Goal: Information Seeking & Learning: Learn about a topic

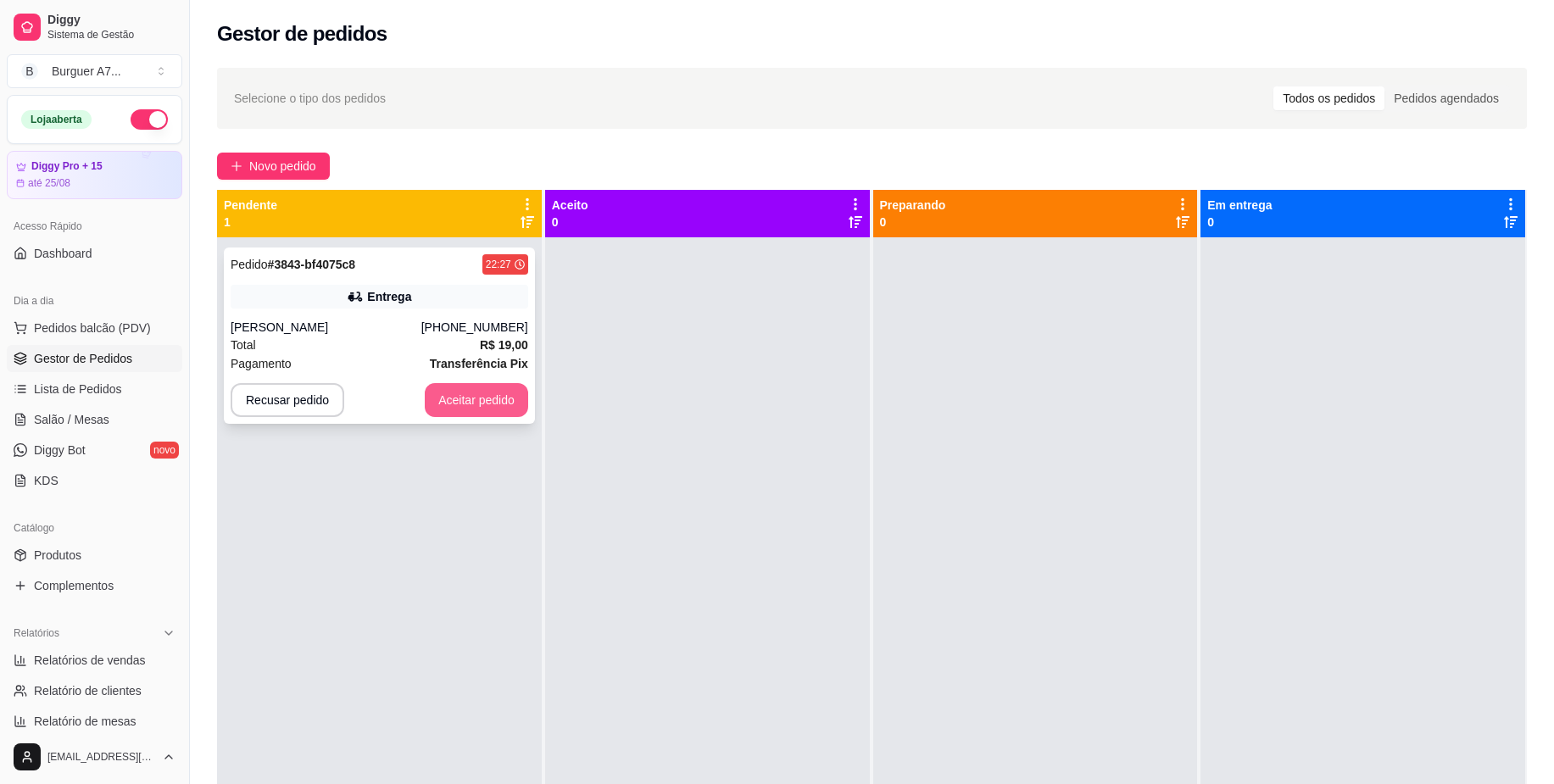
click at [486, 405] on button "Aceitar pedido" at bounding box center [476, 399] width 103 height 34
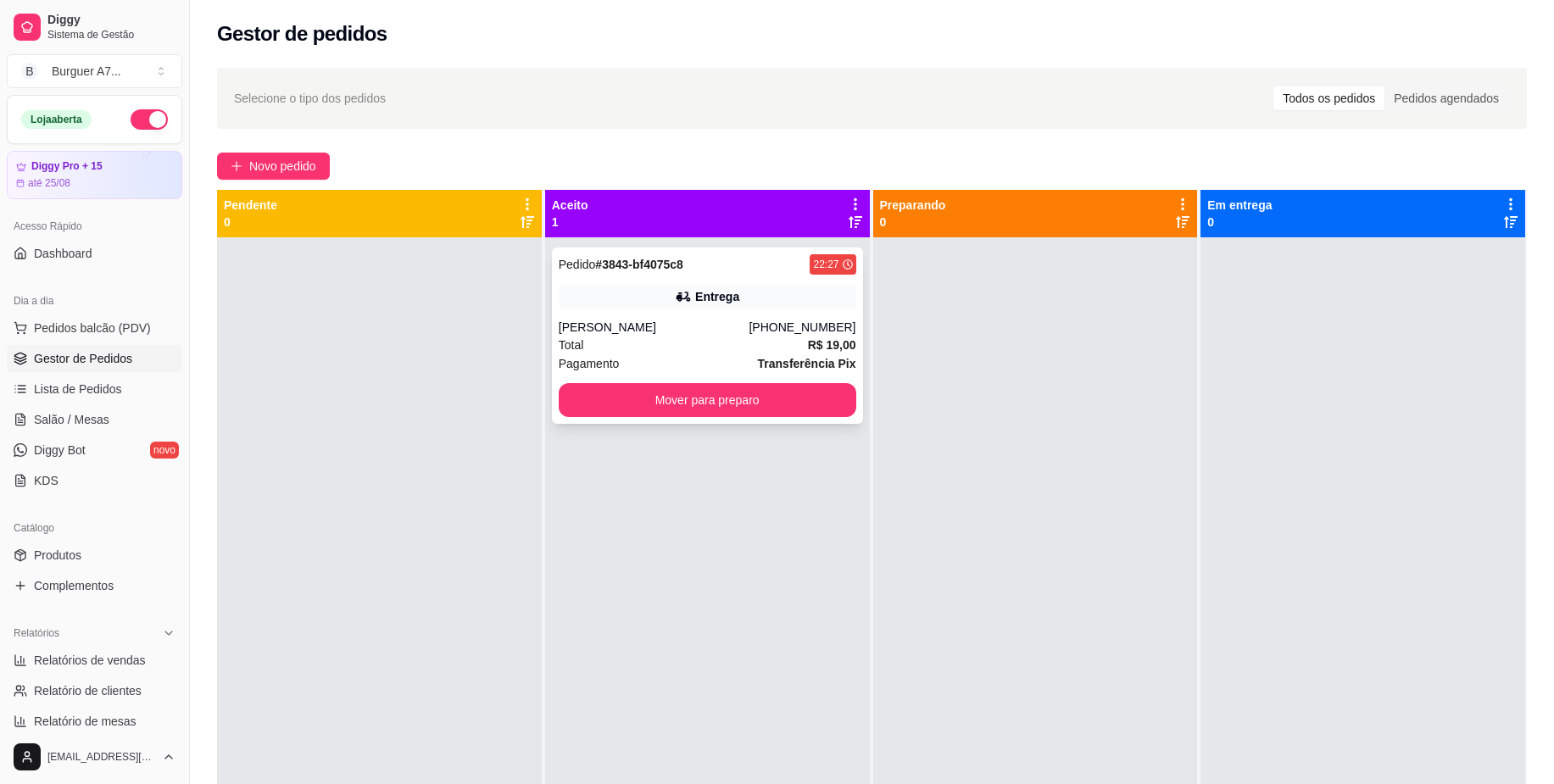
click at [645, 379] on div "Pedido # 3843-bf4075c8 22:27 Entrega [PERSON_NAME] [PHONE_NUMBER] Total R$ 19,0…" at bounding box center [707, 335] width 311 height 176
click at [852, 392] on div "Pedido # 3843-bf4075c8 22:27 Entrega [PERSON_NAME] [PHONE_NUMBER] Total R$ 19,0…" at bounding box center [707, 335] width 311 height 176
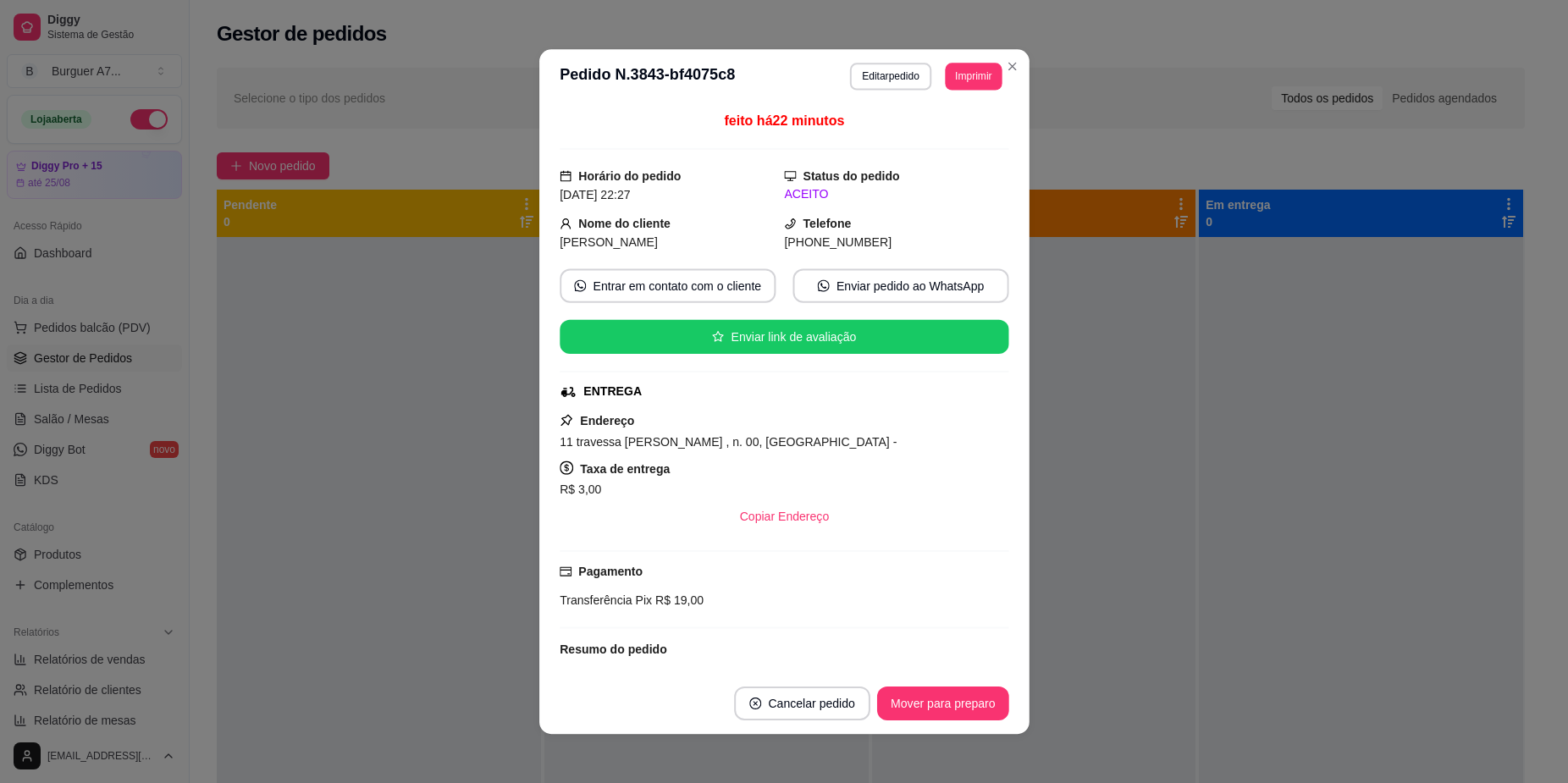
click at [813, 394] on div "ENTREGA" at bounding box center [782, 391] width 446 height 18
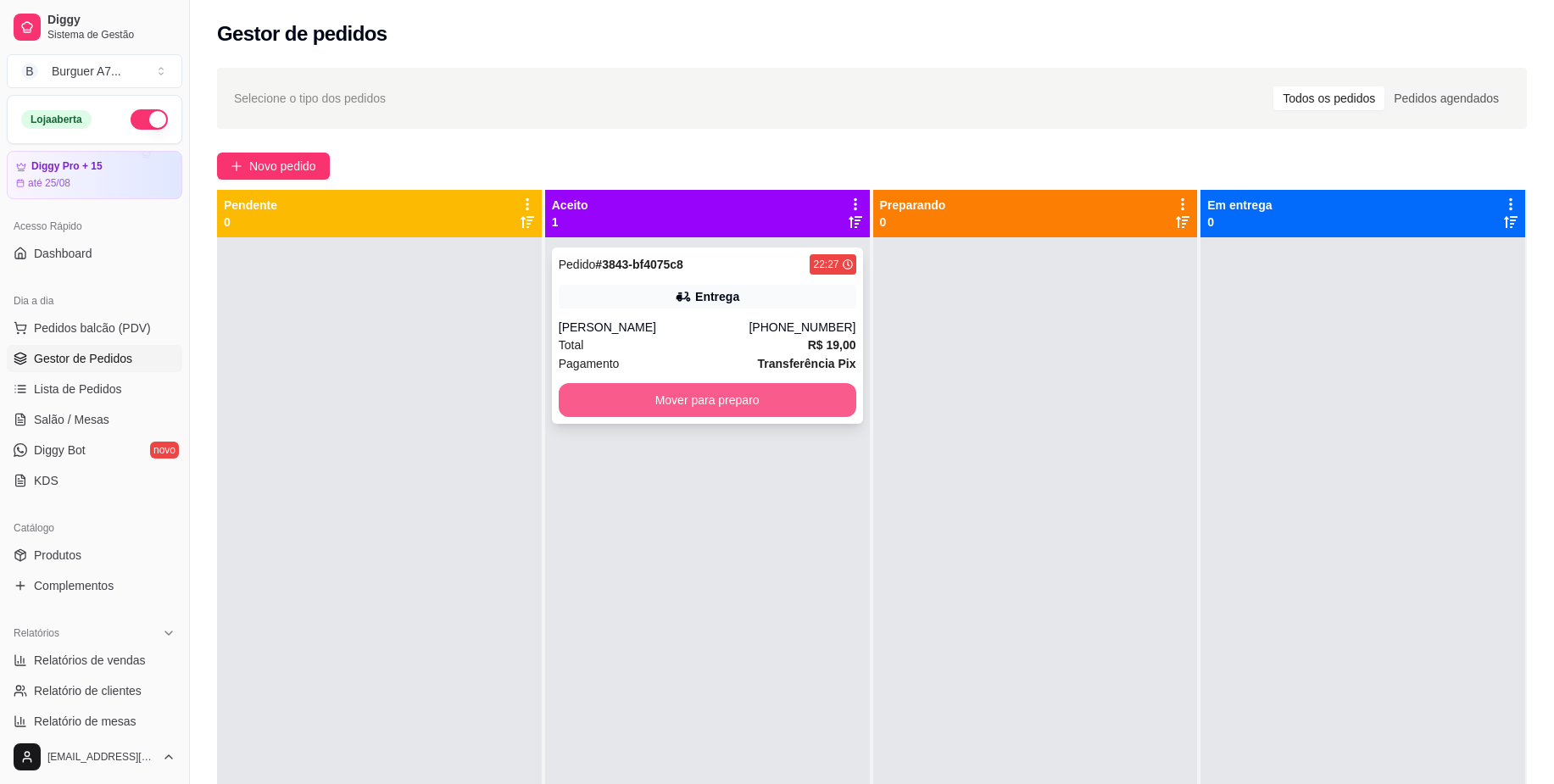
click at [741, 406] on button "Mover para preparo" at bounding box center [707, 399] width 297 height 34
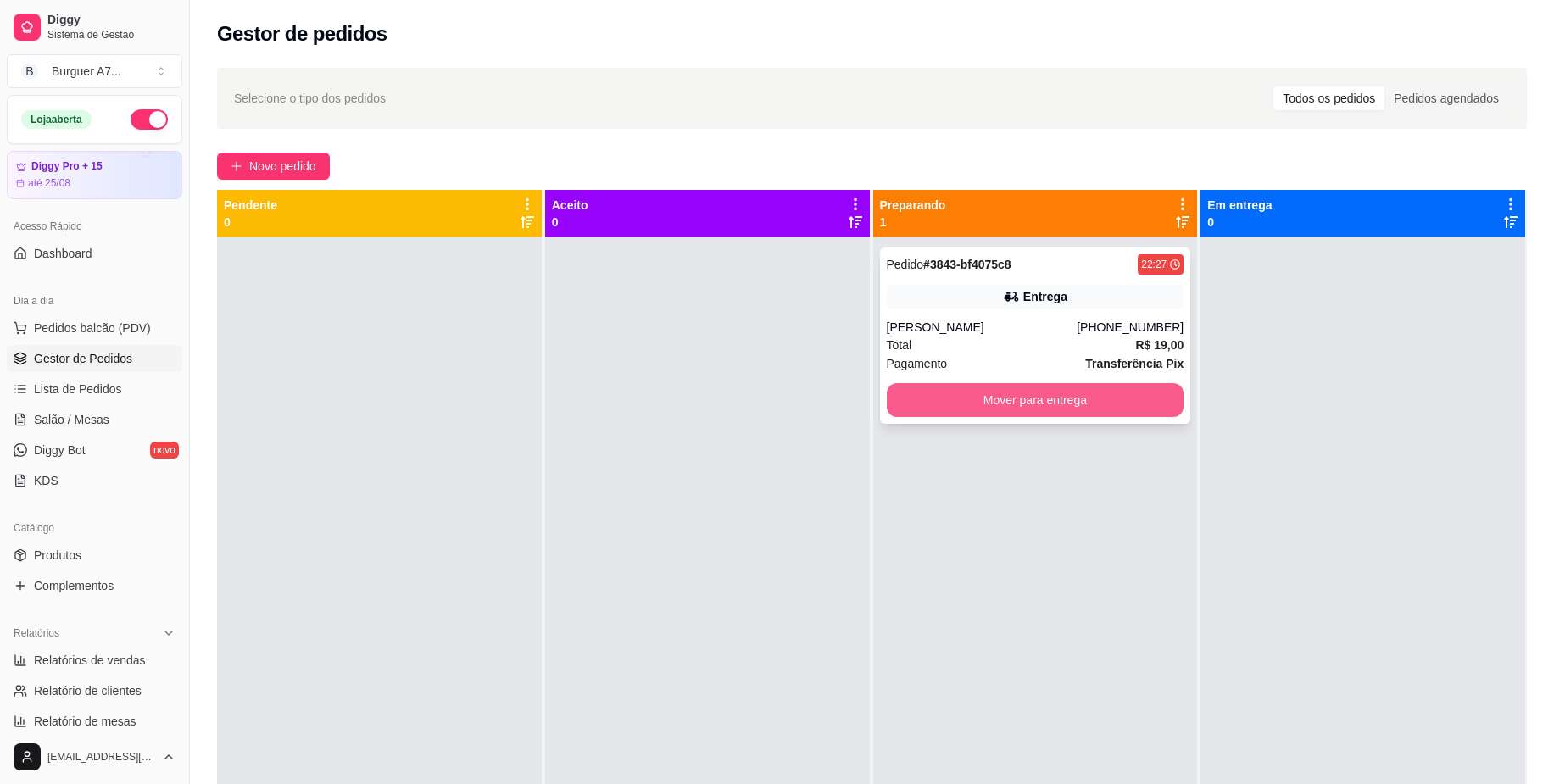
click at [1070, 390] on button "Mover para entrega" at bounding box center [1035, 399] width 297 height 34
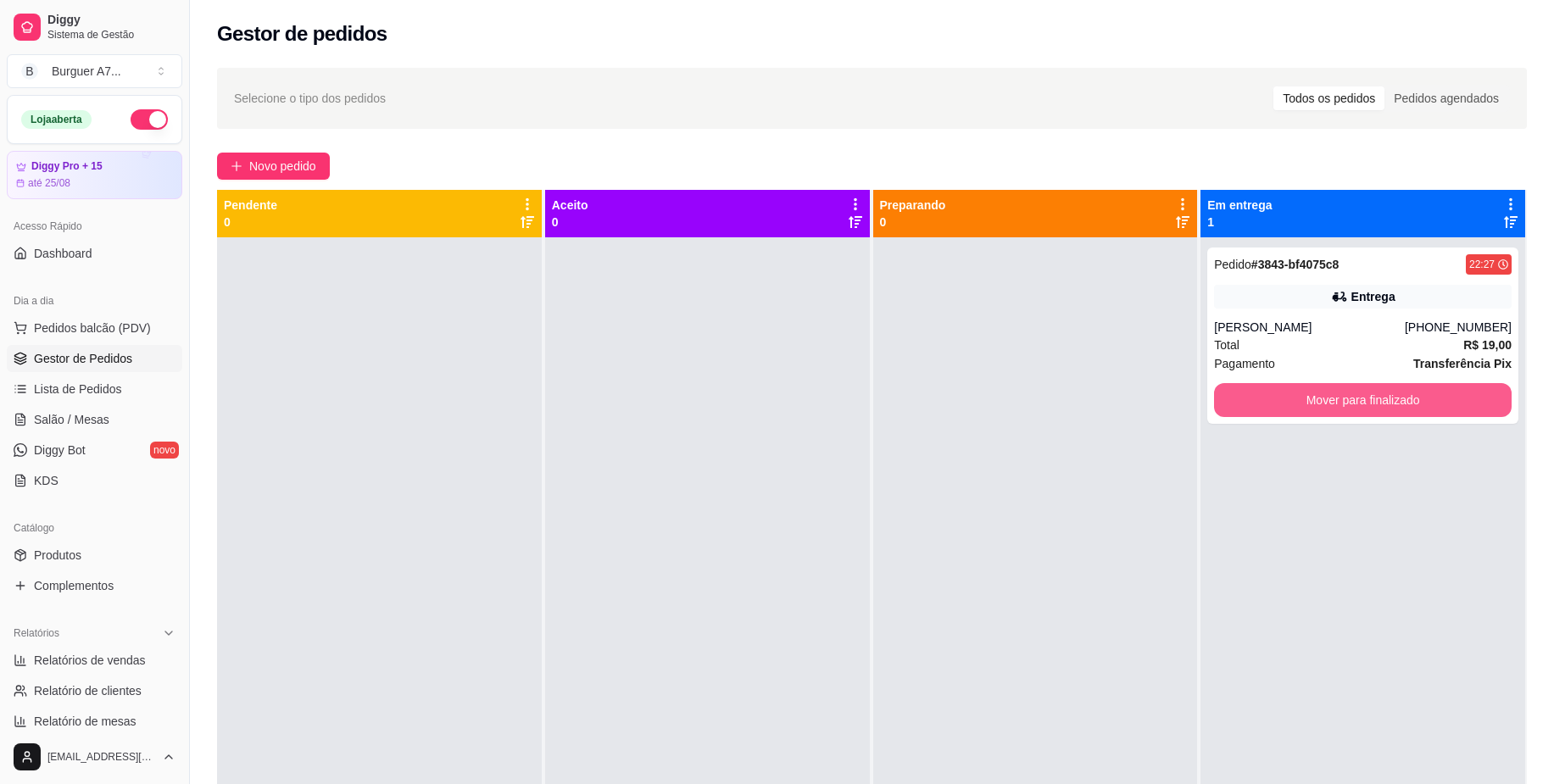
click at [1264, 408] on button "Mover para finalizado" at bounding box center [1362, 399] width 297 height 34
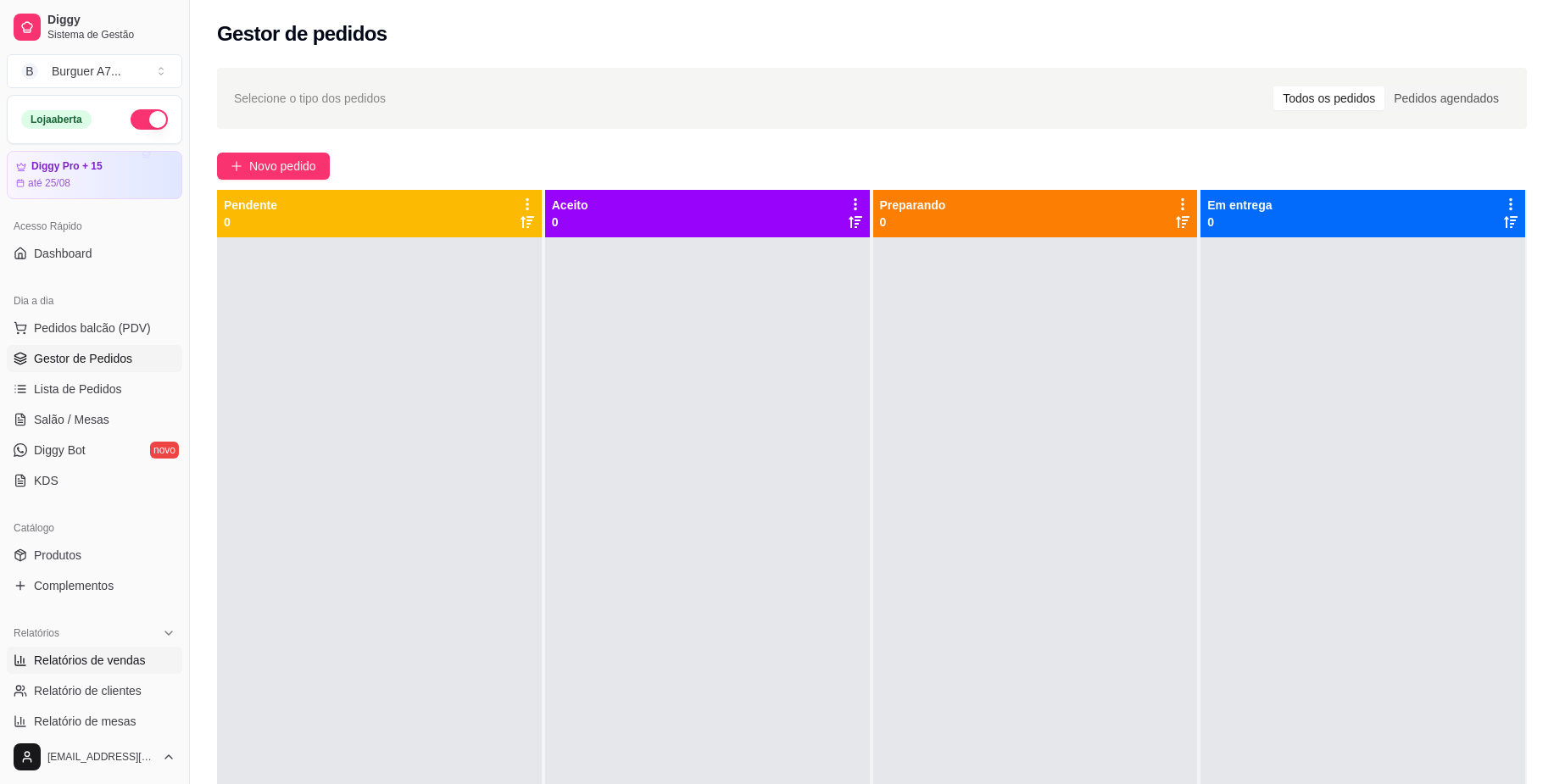
click at [139, 658] on span "Relatórios de vendas" at bounding box center [89, 660] width 112 height 17
select select "ALL"
select select "0"
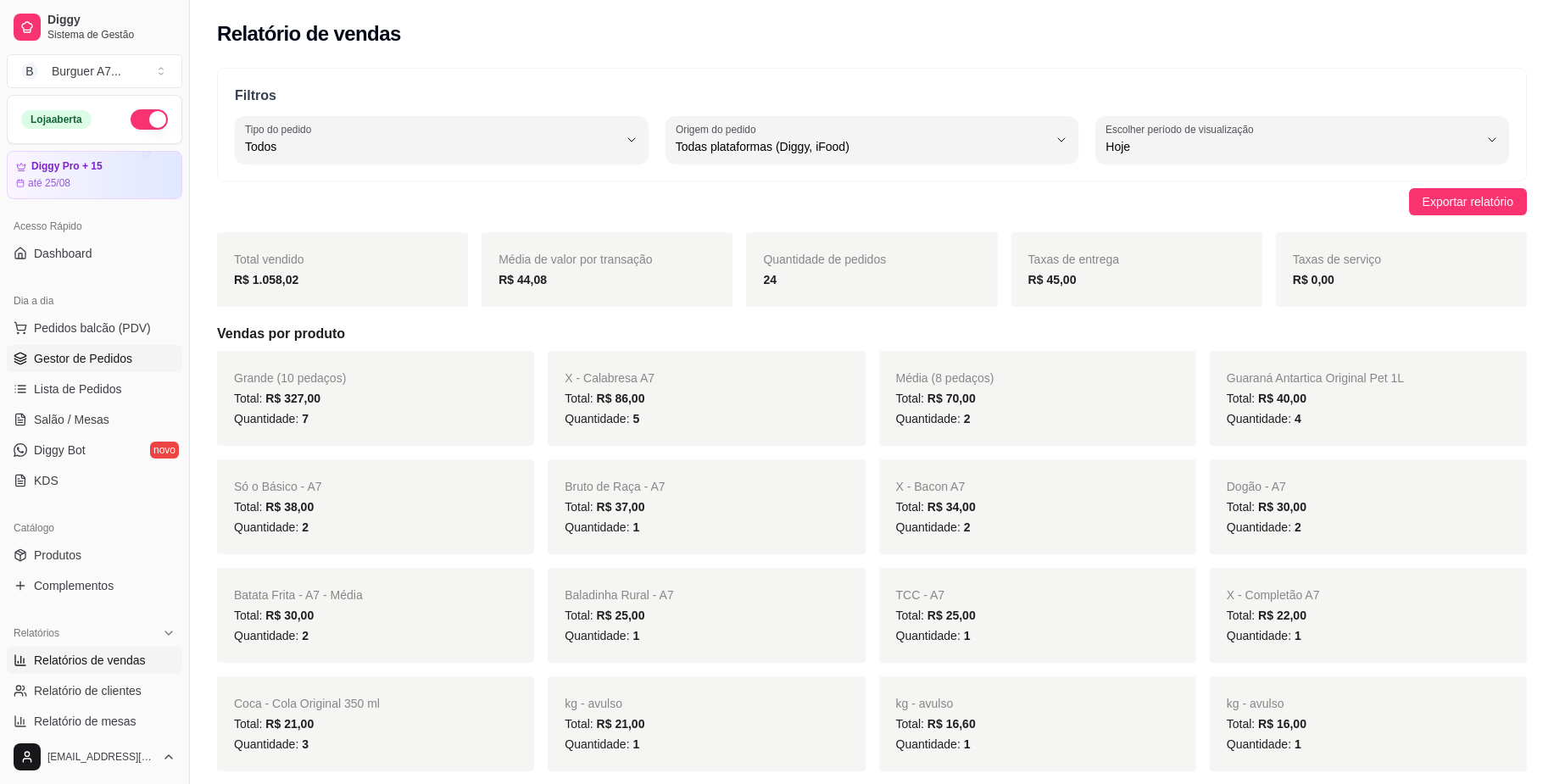
click at [125, 358] on span "Gestor de Pedidos" at bounding box center [82, 359] width 98 height 17
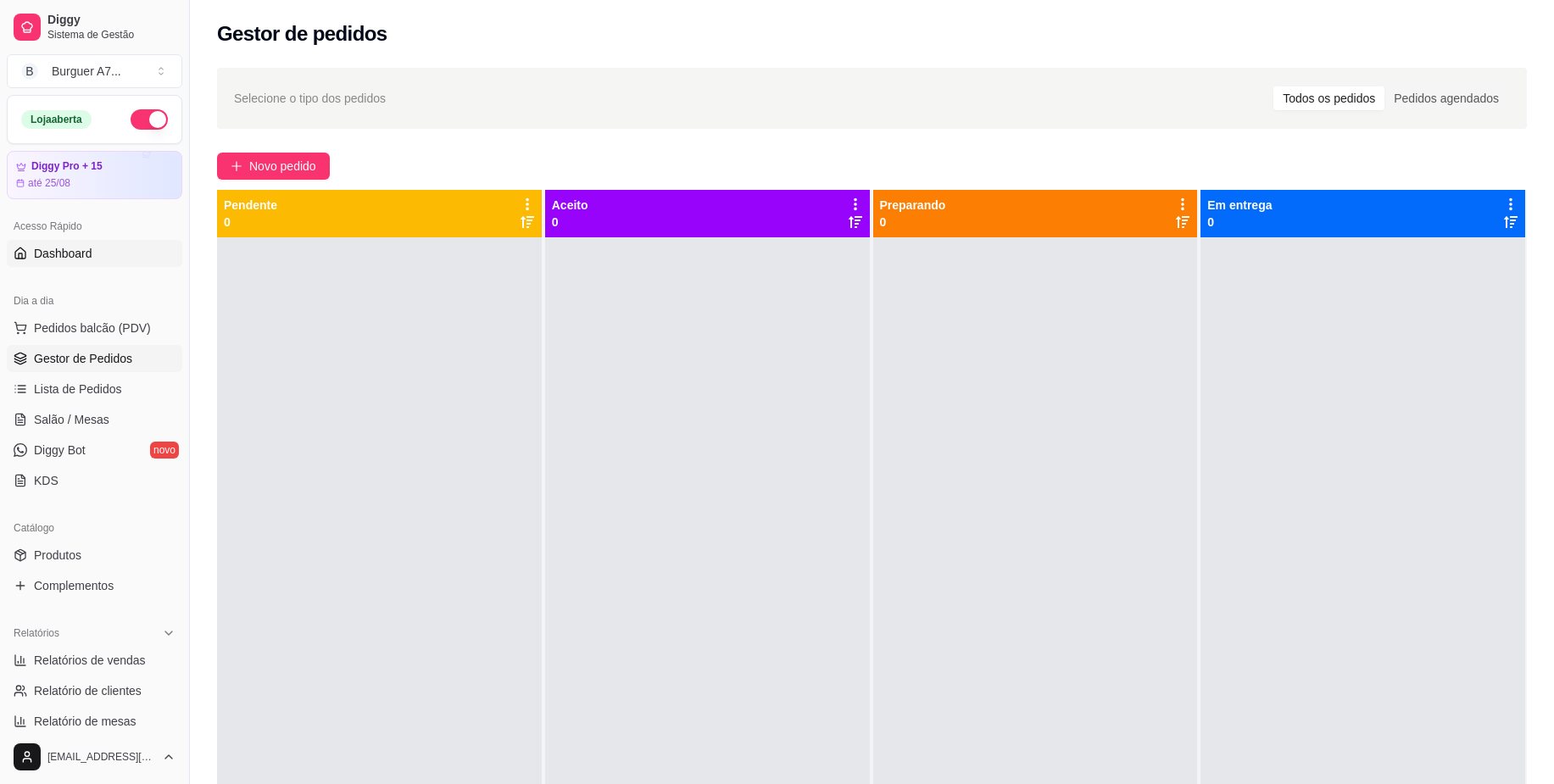
click at [111, 250] on link "Dashboard" at bounding box center [94, 253] width 175 height 27
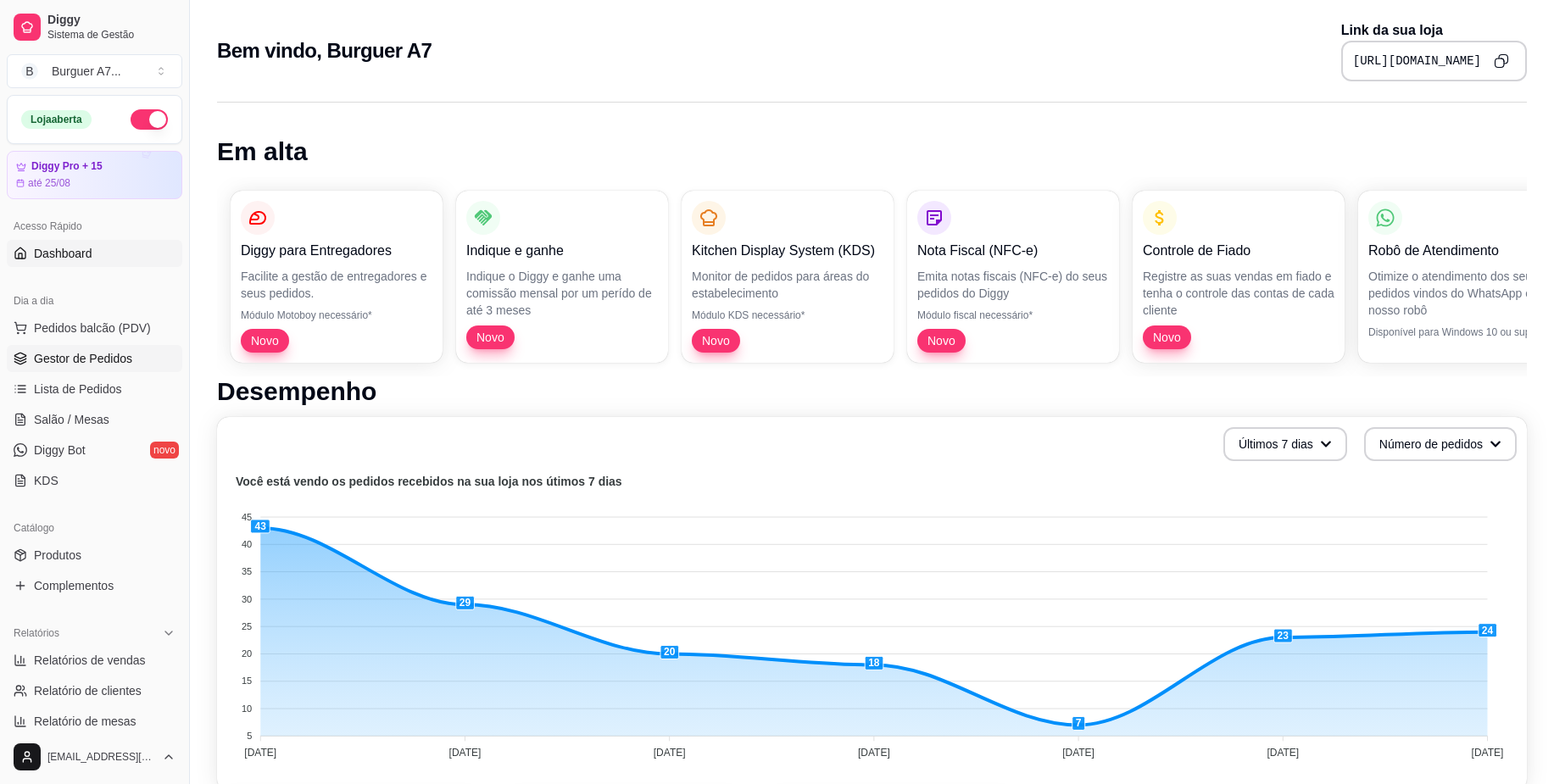
click at [118, 360] on span "Gestor de Pedidos" at bounding box center [82, 359] width 98 height 17
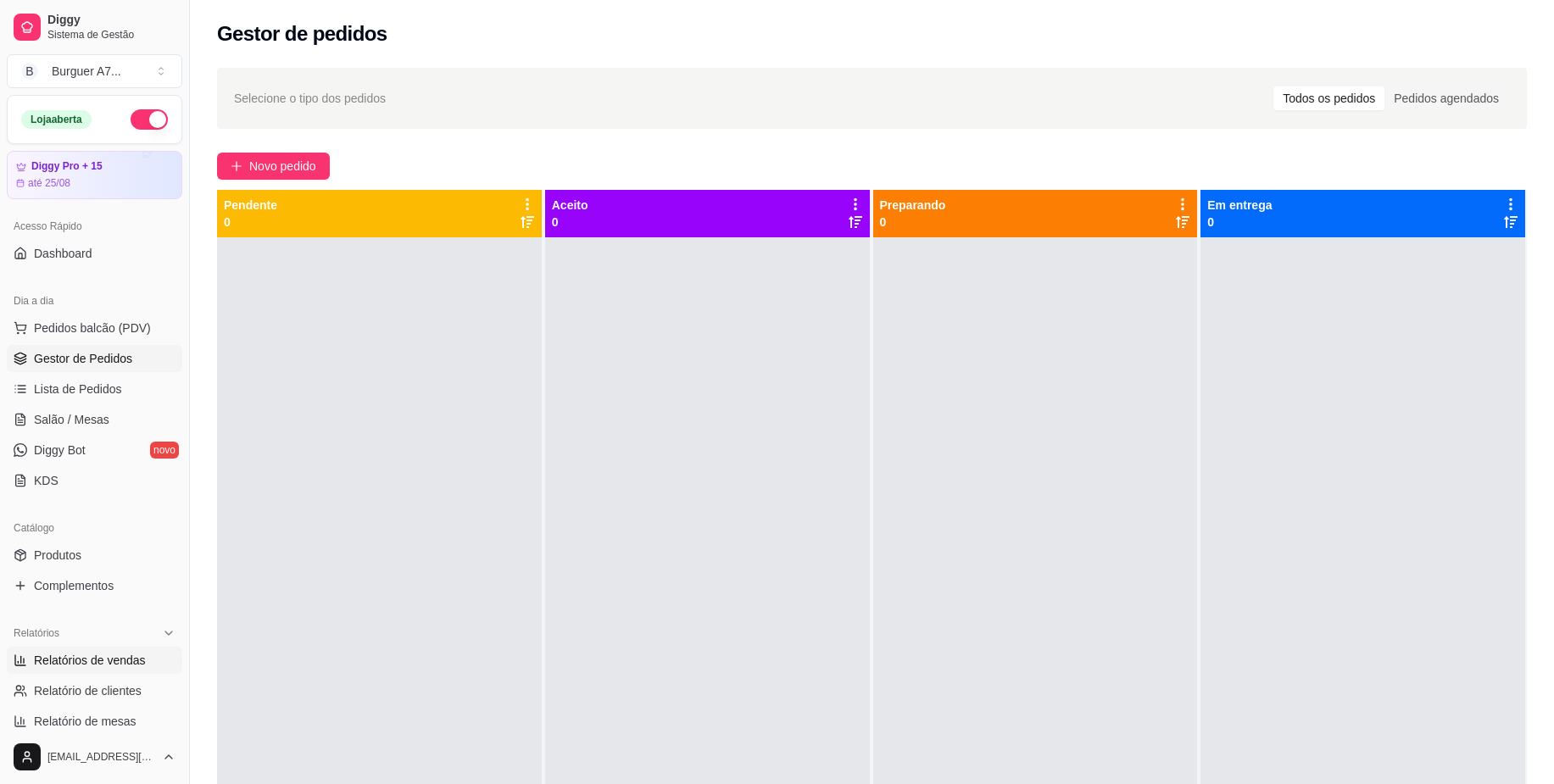
drag, startPoint x: 103, startPoint y: 684, endPoint x: 103, endPoint y: 670, distance: 14.0
click at [103, 684] on span "Relatório de clientes" at bounding box center [88, 690] width 107 height 17
select select "30"
select select "HIGHEST_TOTAL_SPENT_WITH_ORDERS"
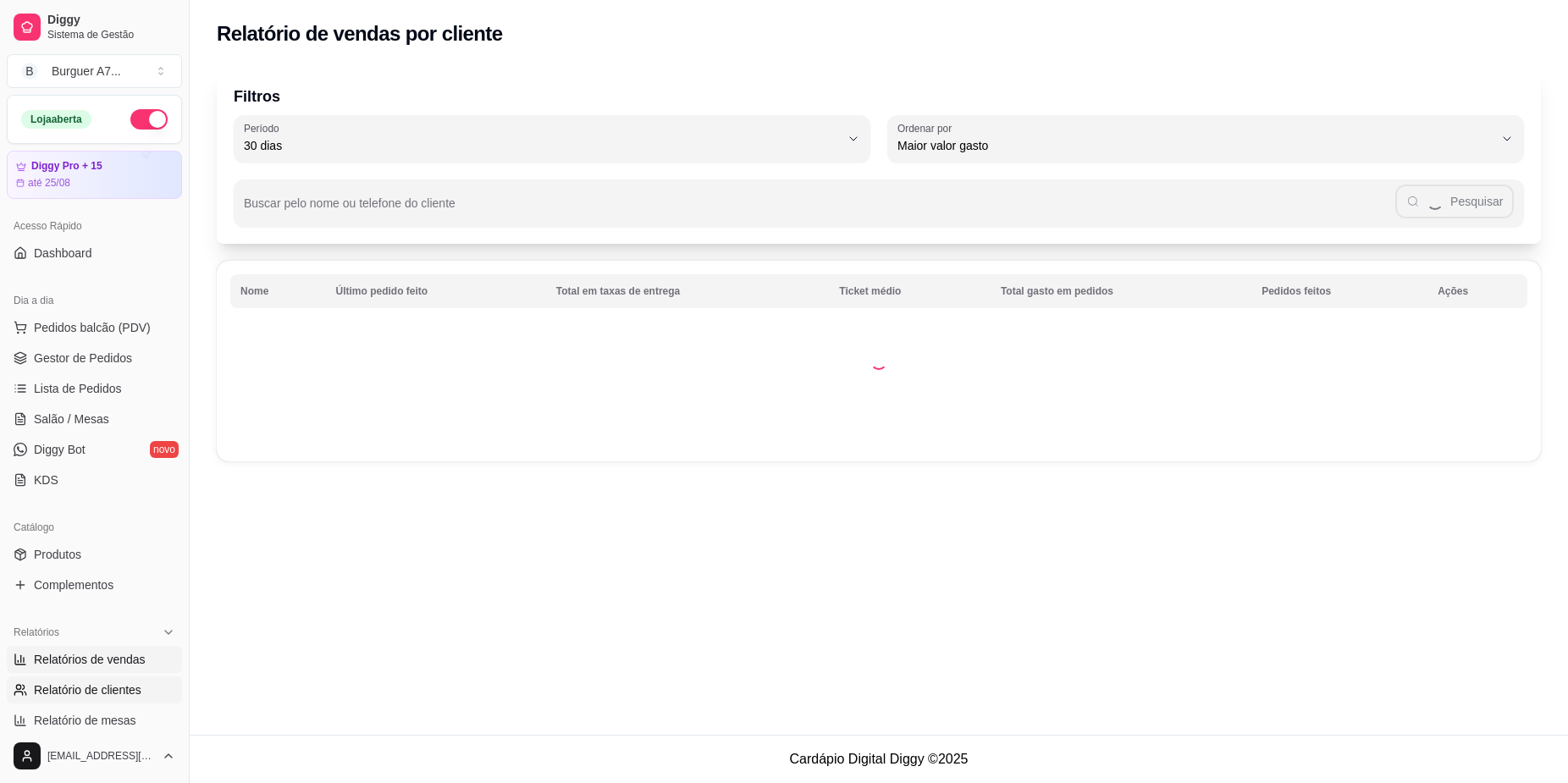
click at [106, 656] on span "Relatórios de vendas" at bounding box center [89, 659] width 112 height 17
select select "ALL"
select select "0"
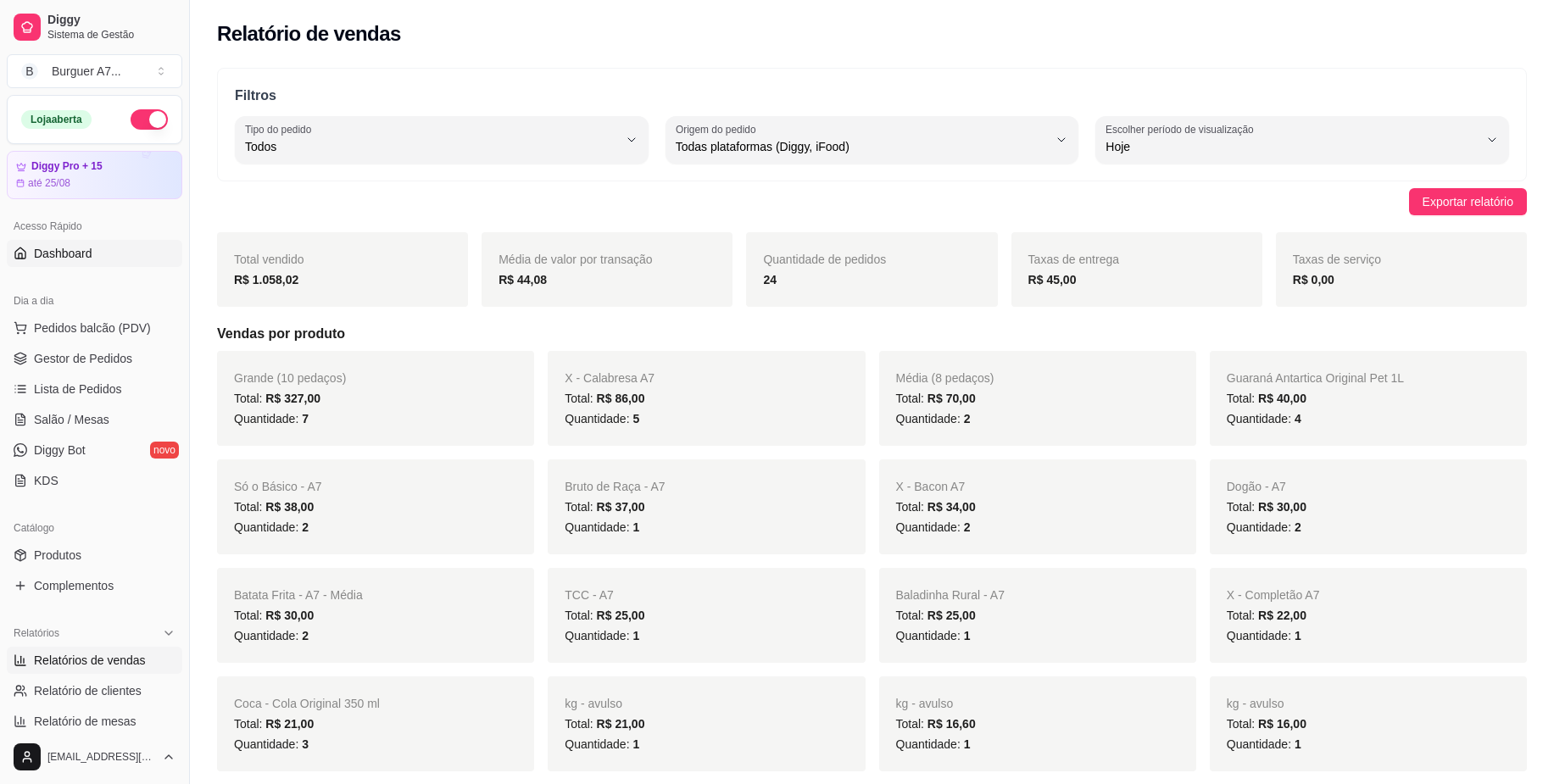
click at [126, 249] on link "Dashboard" at bounding box center [94, 253] width 175 height 27
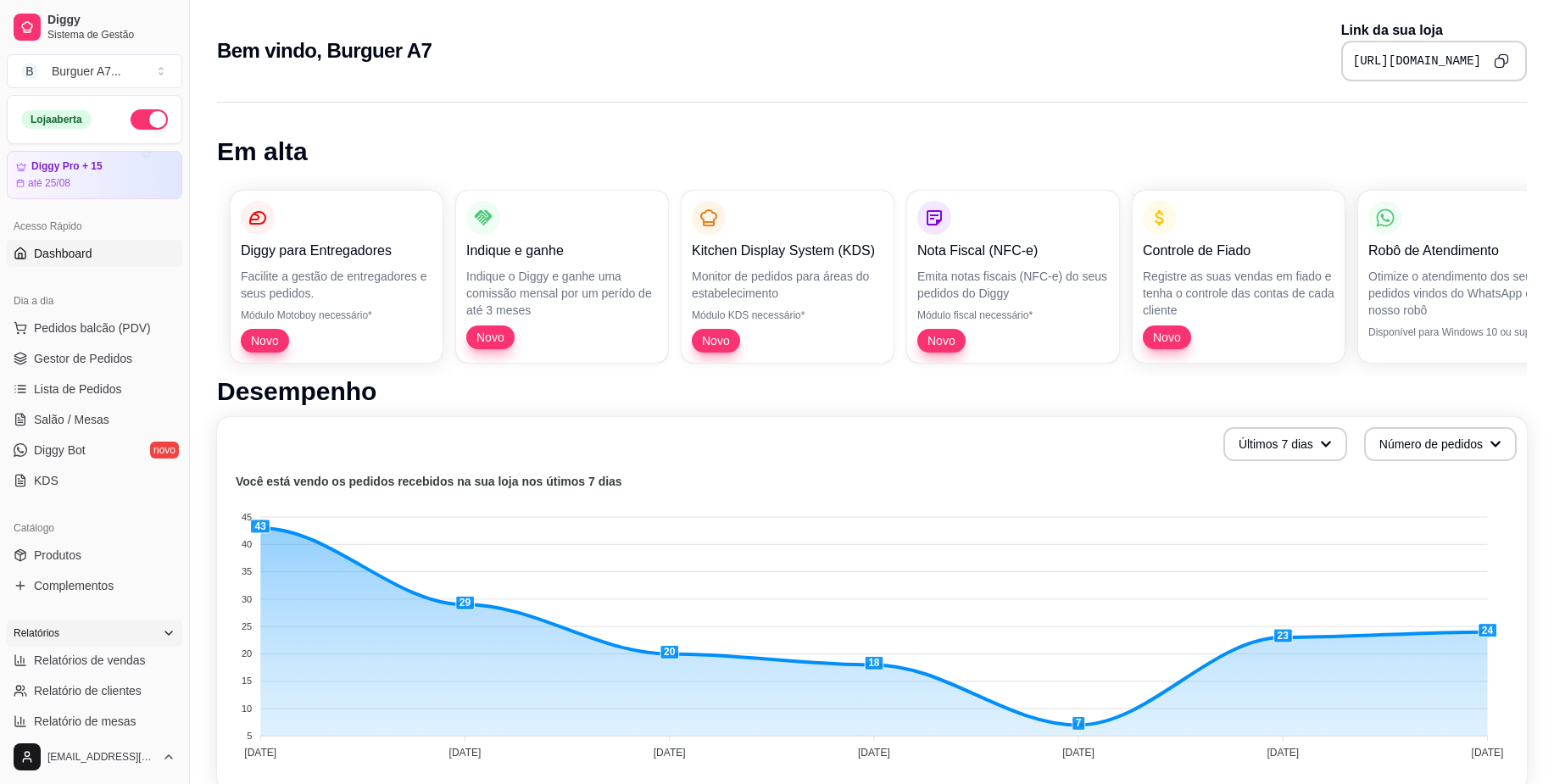
click at [134, 634] on div "Relatórios" at bounding box center [94, 632] width 175 height 27
click at [136, 636] on div "Relatórios" at bounding box center [94, 632] width 175 height 27
click at [133, 657] on span "Relatórios de vendas" at bounding box center [89, 660] width 112 height 17
select select "ALL"
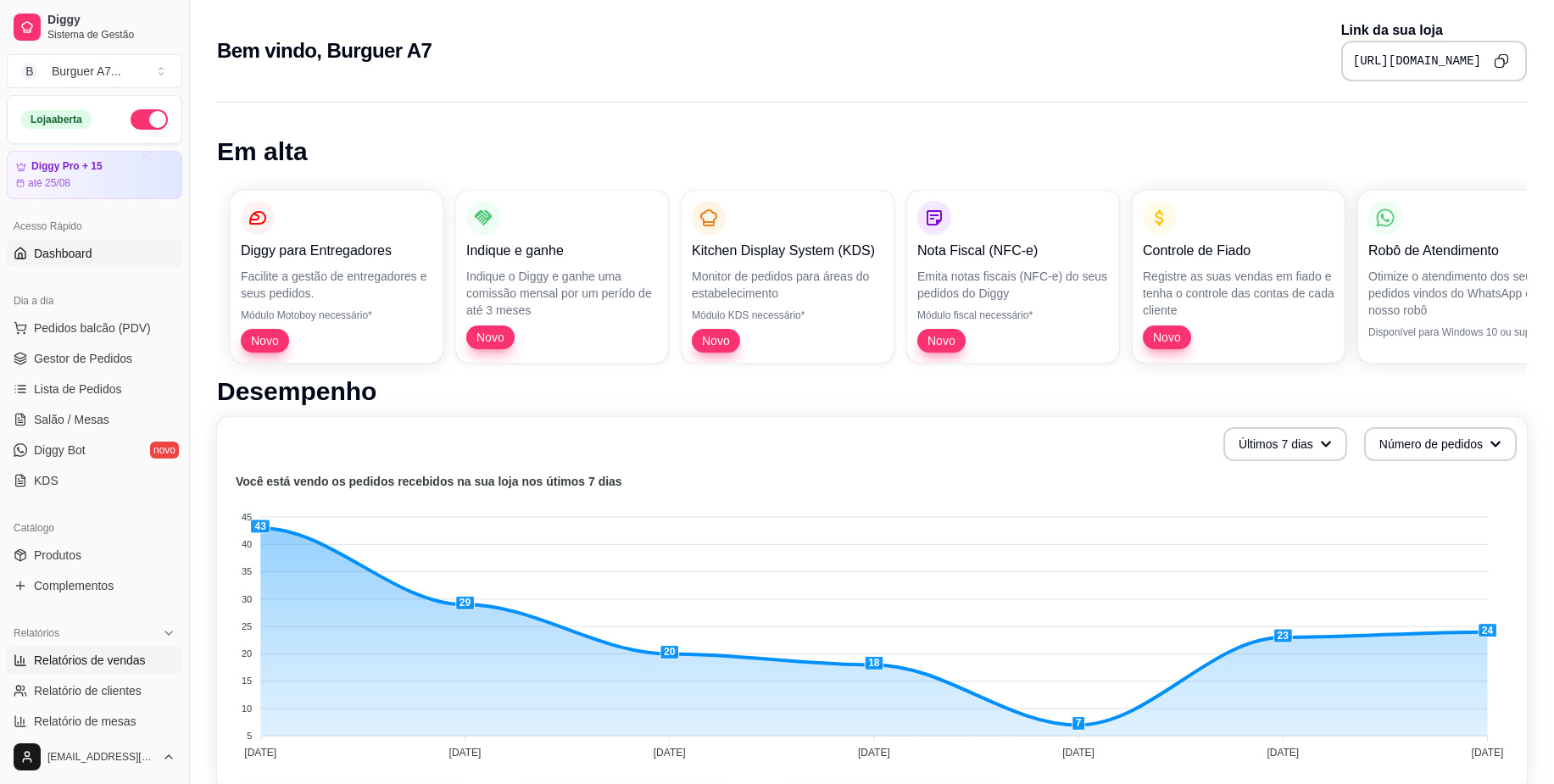
select select "0"
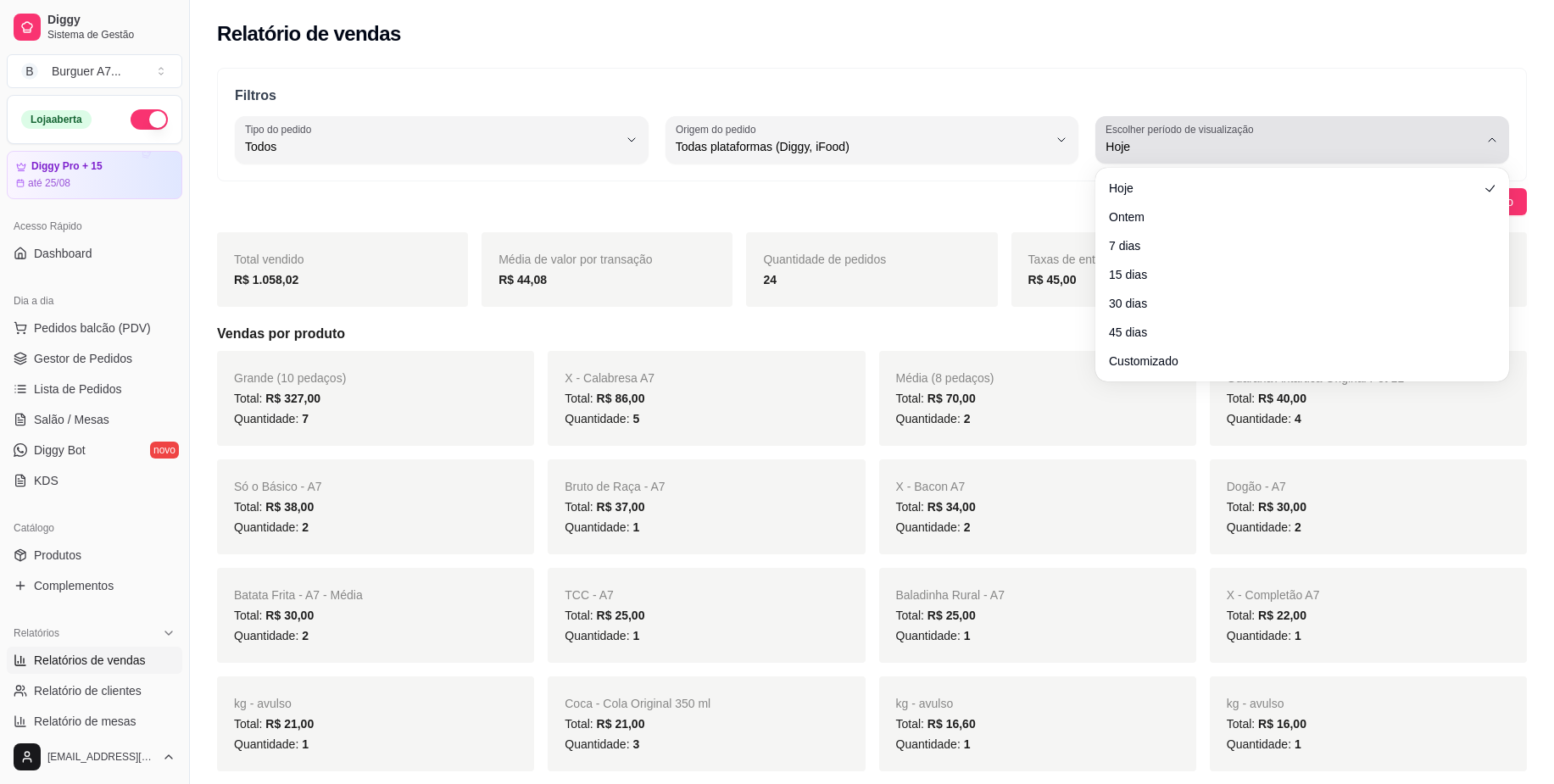
click at [1270, 141] on span "Hoje" at bounding box center [1292, 146] width 373 height 17
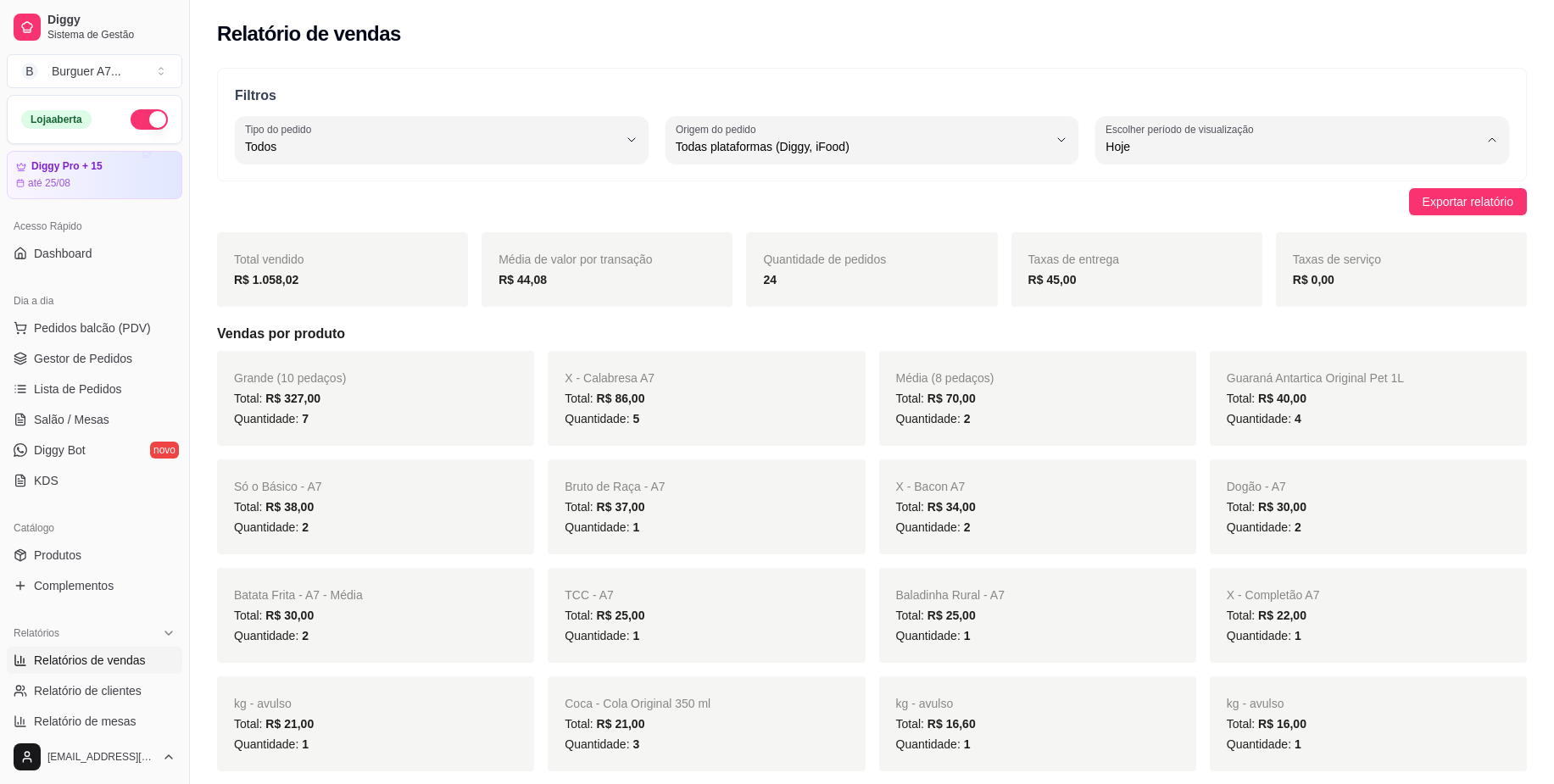
click at [1263, 359] on ul "Hoje Ontem 7 dias 15 dias 30 dias 45 dias Customizado" at bounding box center [1302, 271] width 384 height 192
type input "-1"
select select "-1"
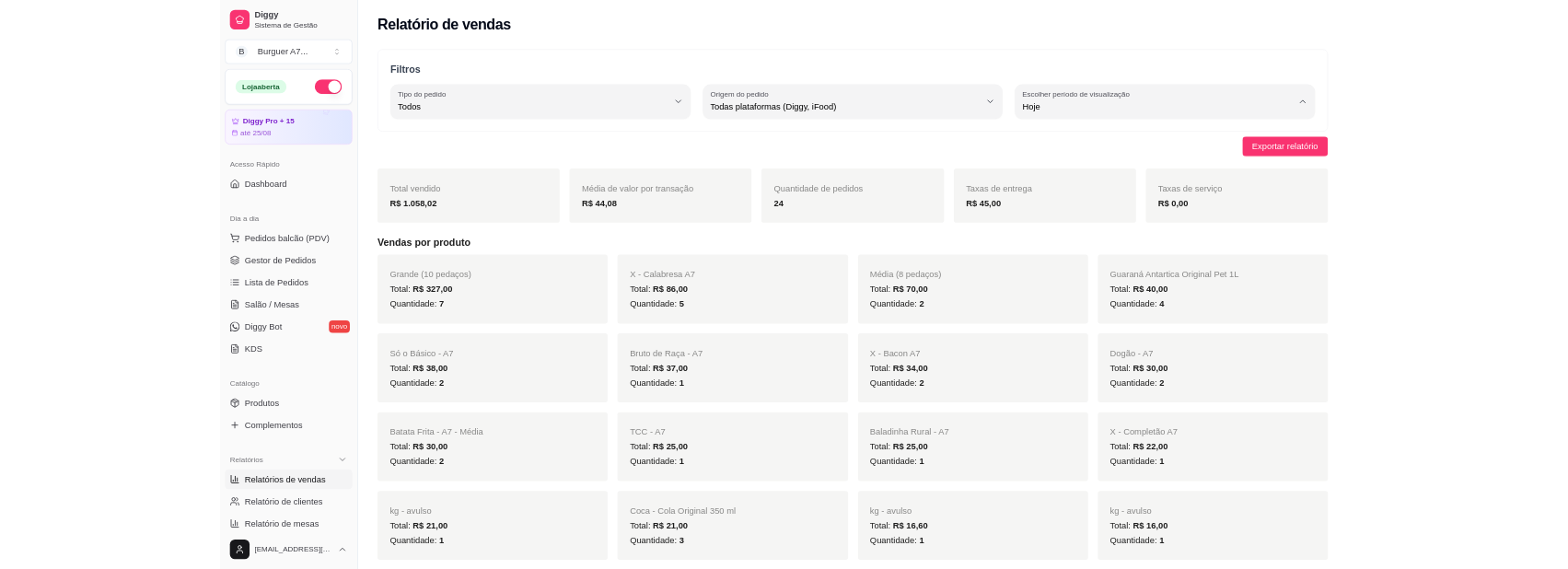
scroll to position [18, 0]
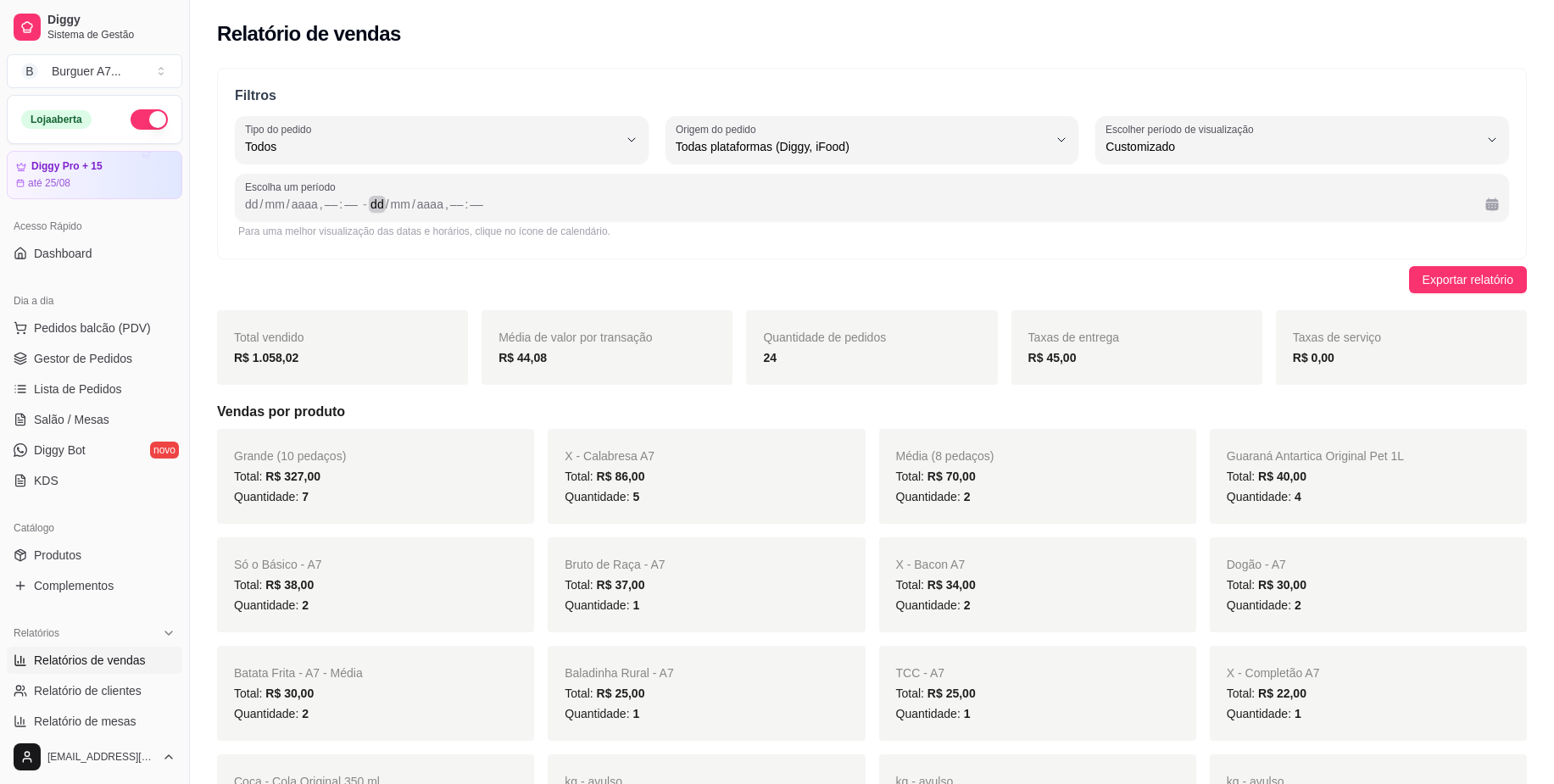
click at [565, 201] on div "dd / mm / aaaa , –– : ––" at bounding box center [920, 204] width 1102 height 20
click at [258, 209] on div "dd / mm / aaaa , –– : ––" at bounding box center [302, 204] width 114 height 20
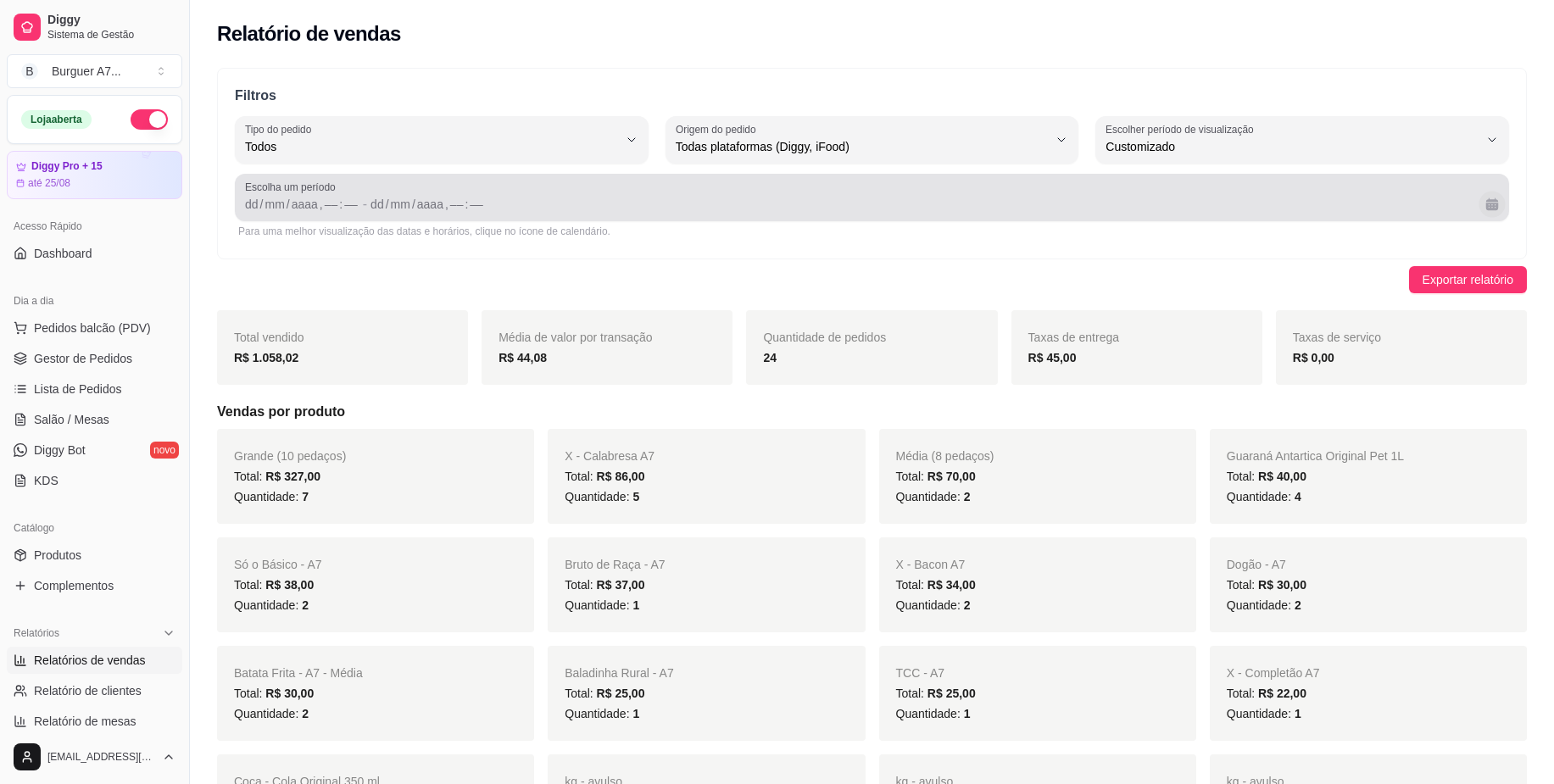
click at [1498, 203] on button "Calendário" at bounding box center [1492, 204] width 26 height 26
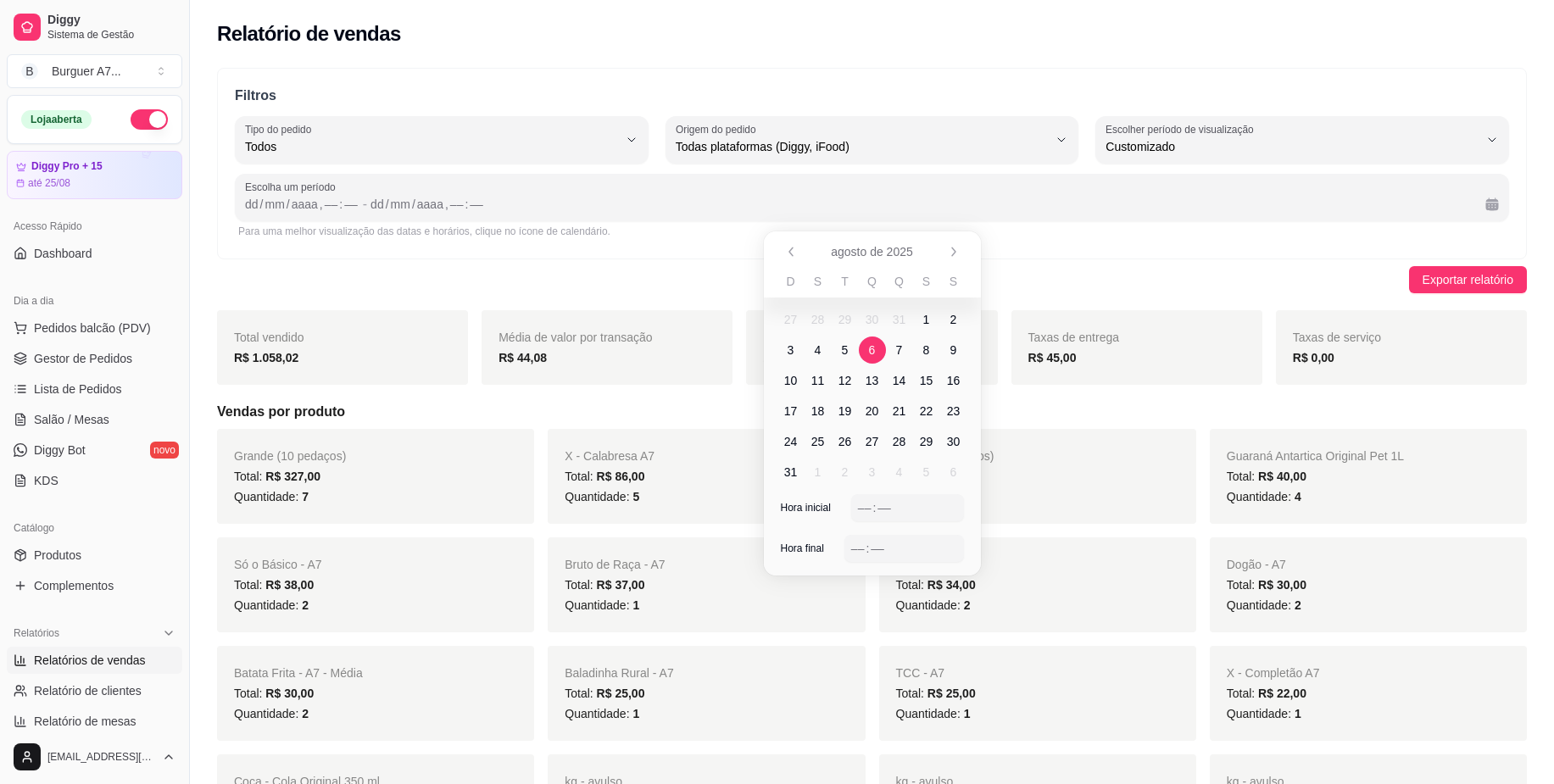
click at [873, 357] on span "6" at bounding box center [873, 350] width 7 height 17
click at [956, 383] on span "16" at bounding box center [954, 380] width 14 height 17
click at [875, 357] on span "6" at bounding box center [873, 350] width 7 height 17
click at [912, 511] on div "–– : ––" at bounding box center [907, 507] width 99 height 20
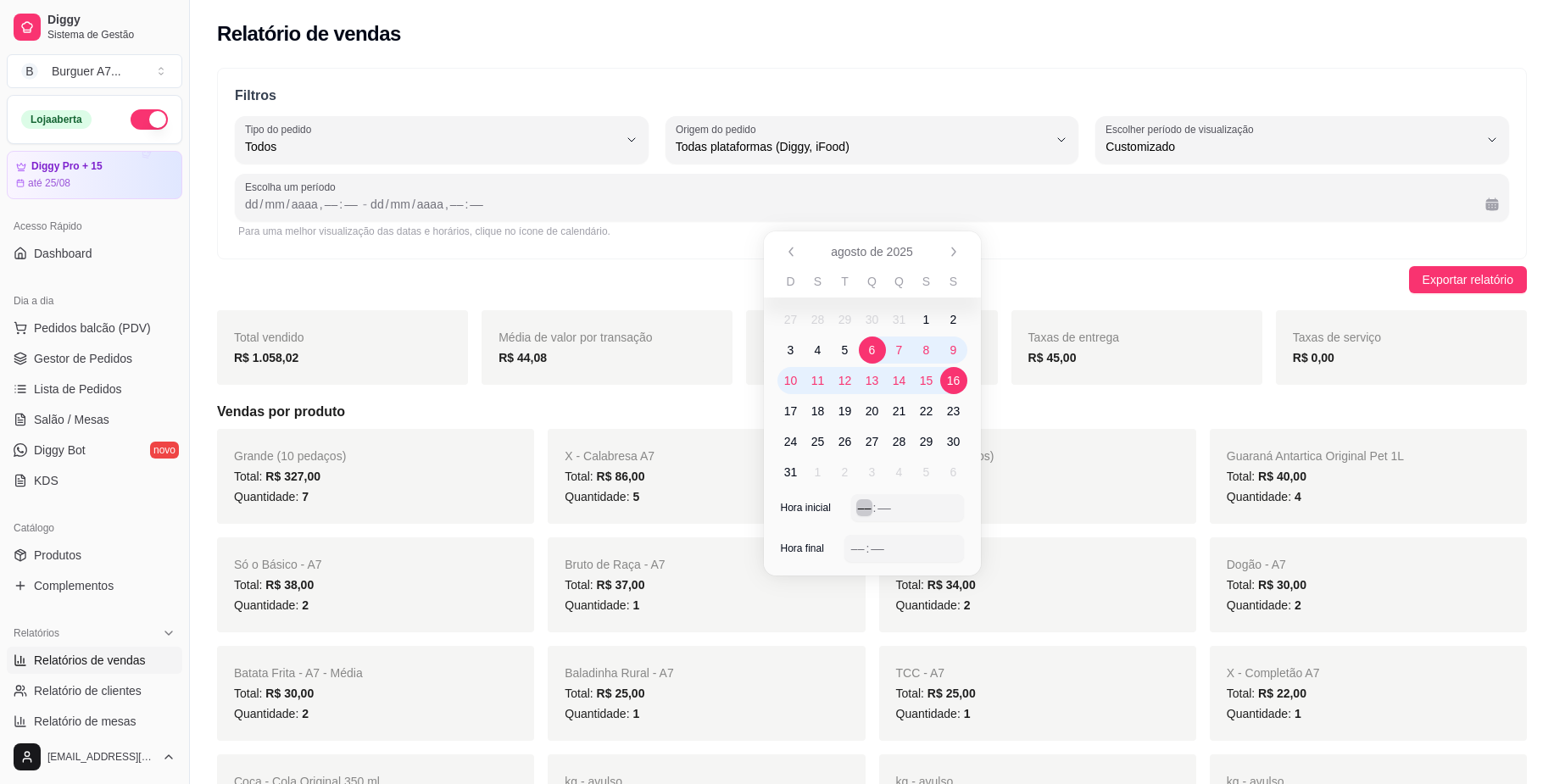
click at [868, 505] on div "––" at bounding box center [865, 508] width 17 height 17
click at [863, 508] on div "––" at bounding box center [865, 508] width 17 height 17
